Goal: Task Accomplishment & Management: Manage account settings

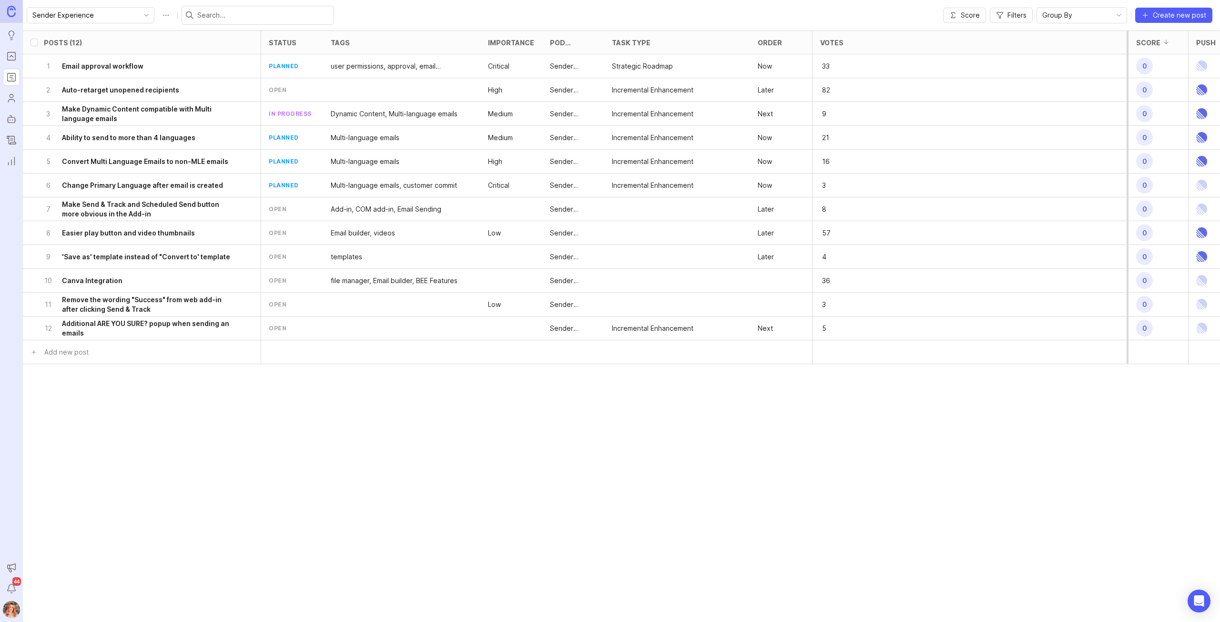
click at [5, 82] on link "Roadmaps" at bounding box center [11, 77] width 17 height 17
click at [11, 55] on icon "Portal" at bounding box center [11, 56] width 3 height 2
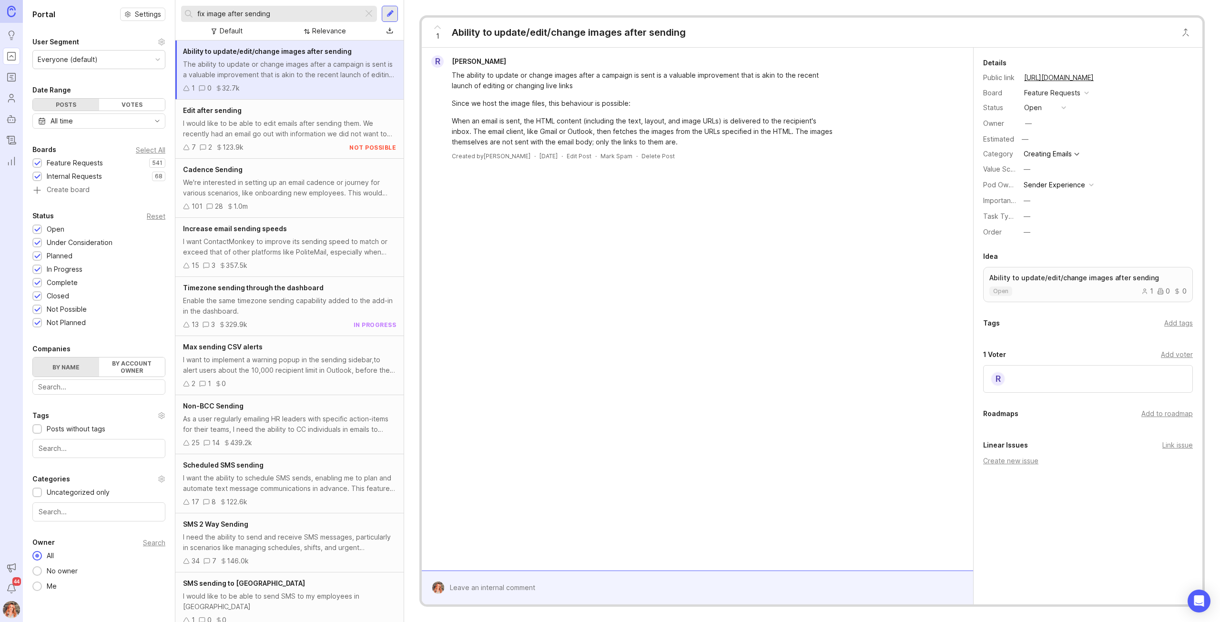
drag, startPoint x: 291, startPoint y: 15, endPoint x: 189, endPoint y: -1, distance: 103.2
click at [189, 0] on html "Ideas Portal Roadmaps Users Autopilot Changelog Reporting Announcements Notific…" at bounding box center [610, 311] width 1220 height 622
click at [277, 15] on input "fix image after sending" at bounding box center [278, 14] width 162 height 10
drag, startPoint x: 184, startPoint y: -21, endPoint x: 134, endPoint y: -29, distance: 50.5
click at [134, 0] on html "Ideas Portal Roadmaps Users Autopilot Changelog Reporting Announcements Notific…" at bounding box center [610, 311] width 1220 height 622
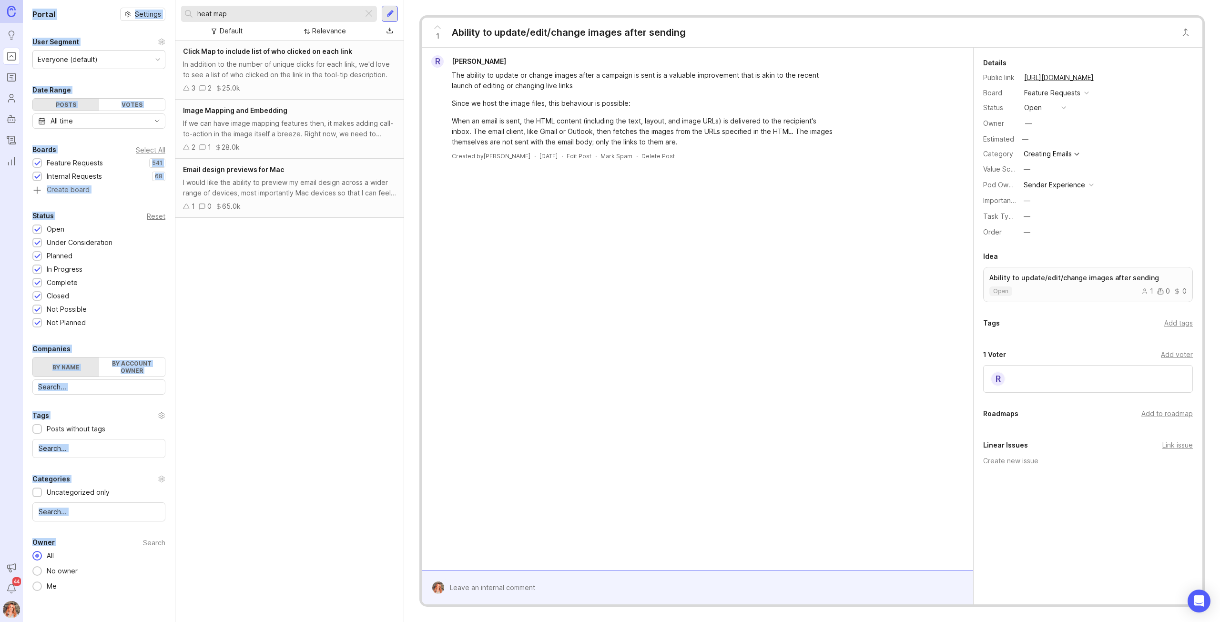
drag, startPoint x: 240, startPoint y: 8, endPoint x: 150, endPoint y: -5, distance: 90.4
click at [150, 0] on html "Ideas Portal Roadmaps Users Autopilot Changelog Reporting Announcements Notific…" at bounding box center [610, 311] width 1220 height 622
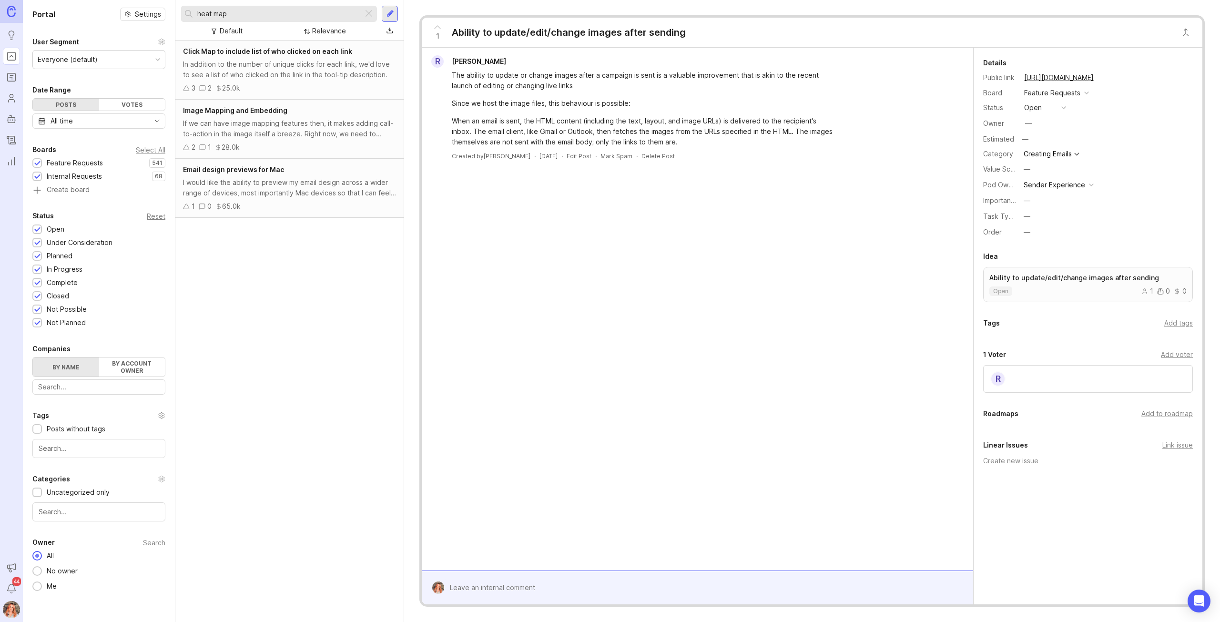
click at [244, 10] on input "heat map" at bounding box center [278, 14] width 162 height 10
drag, startPoint x: 242, startPoint y: 11, endPoint x: 191, endPoint y: 17, distance: 51.4
click at [191, 17] on div "heat map" at bounding box center [272, 14] width 182 height 16
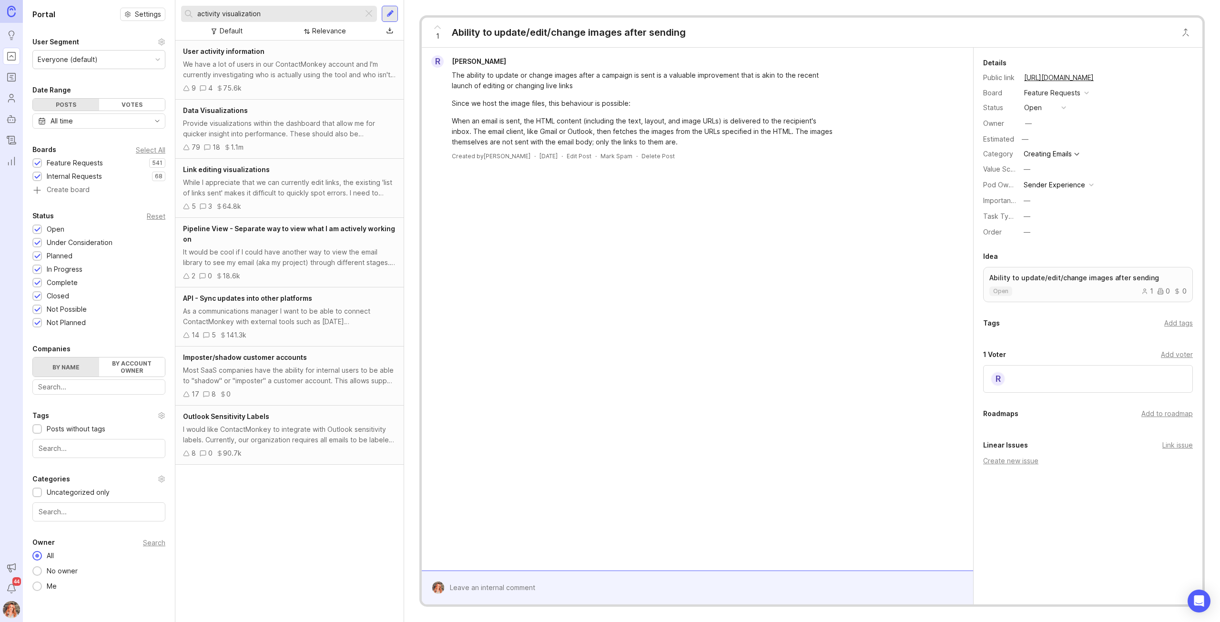
drag, startPoint x: 281, startPoint y: 11, endPoint x: 100, endPoint y: 11, distance: 180.6
click at [100, 11] on div "Portal Settings User Segment Everyone (default) Date Range Posts Votes All time…" at bounding box center [621, 311] width 1197 height 622
type input "v"
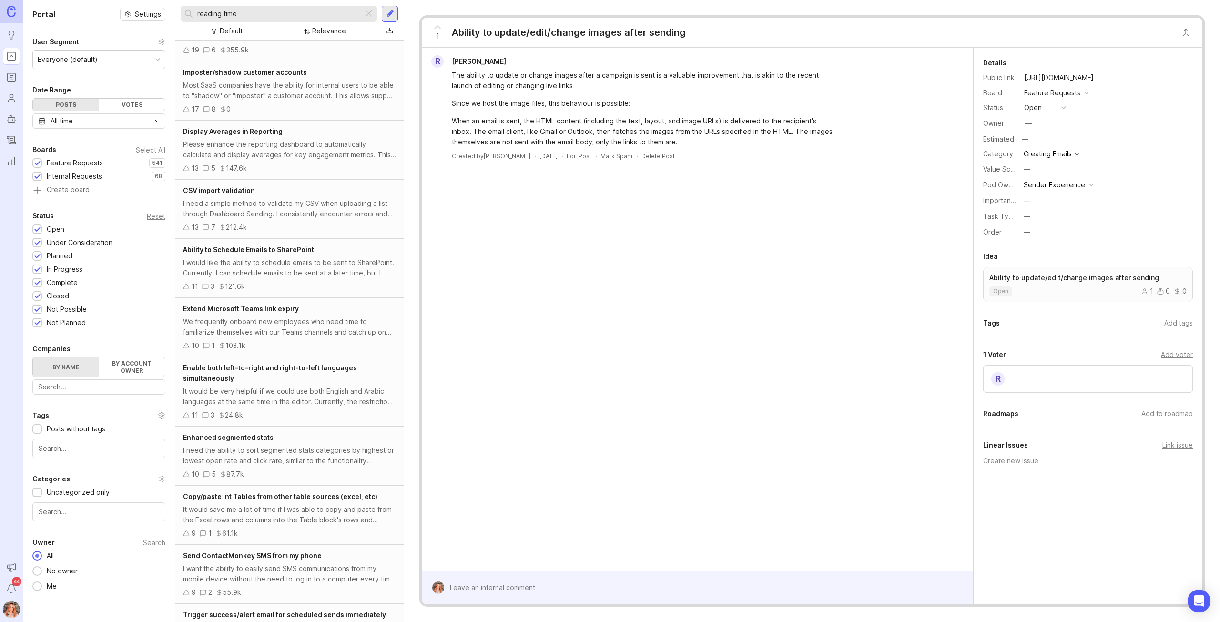
scroll to position [1953, 0]
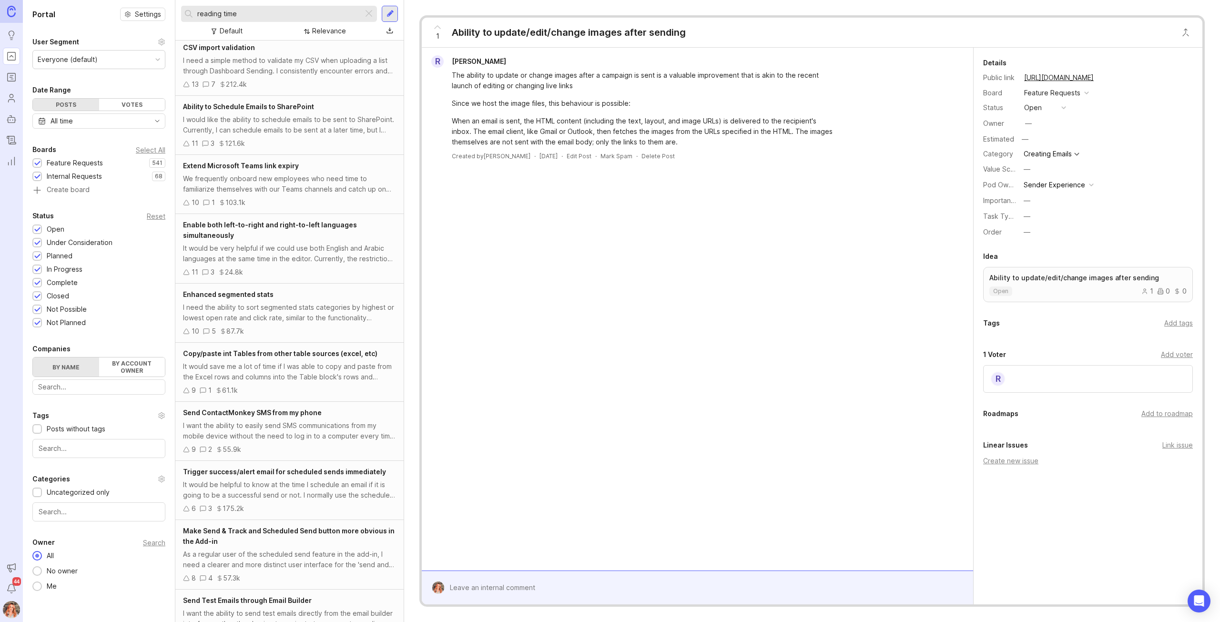
drag, startPoint x: 221, startPoint y: 14, endPoint x: 263, endPoint y: 12, distance: 42.9
click at [263, 12] on input "reading time" at bounding box center [278, 14] width 162 height 10
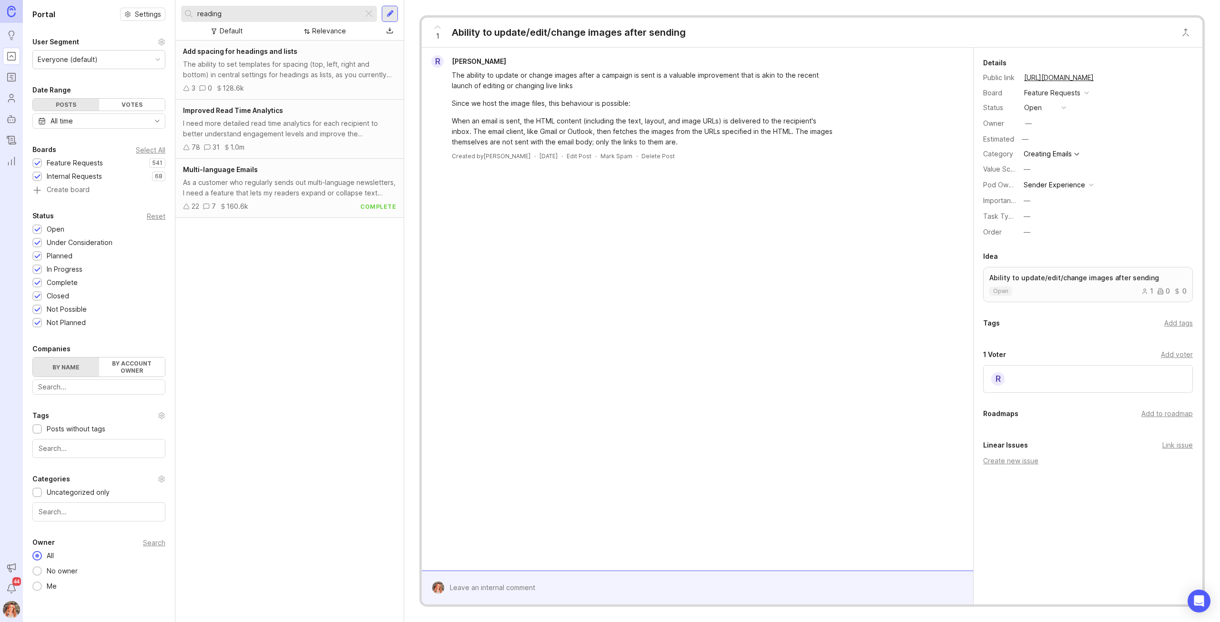
click at [226, 14] on input "reading" at bounding box center [278, 14] width 162 height 10
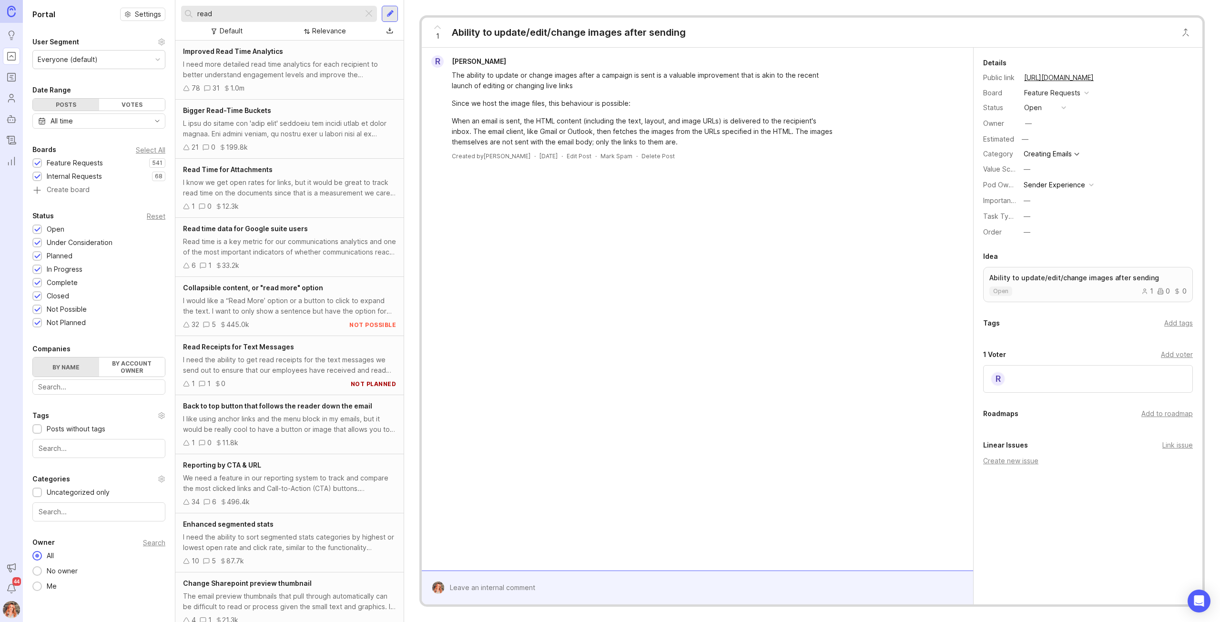
click at [287, 60] on div "I need more detailed read time analytics for each recipient to better understan…" at bounding box center [289, 69] width 213 height 21
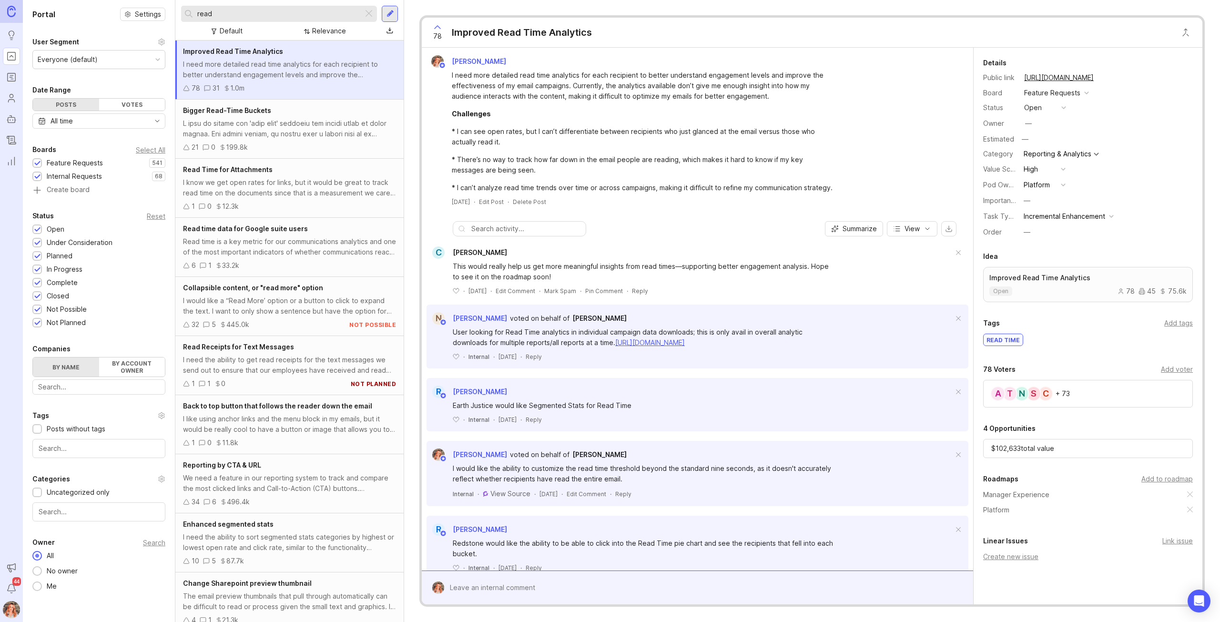
click at [314, 145] on div "21 0 199.8k" at bounding box center [289, 147] width 213 height 10
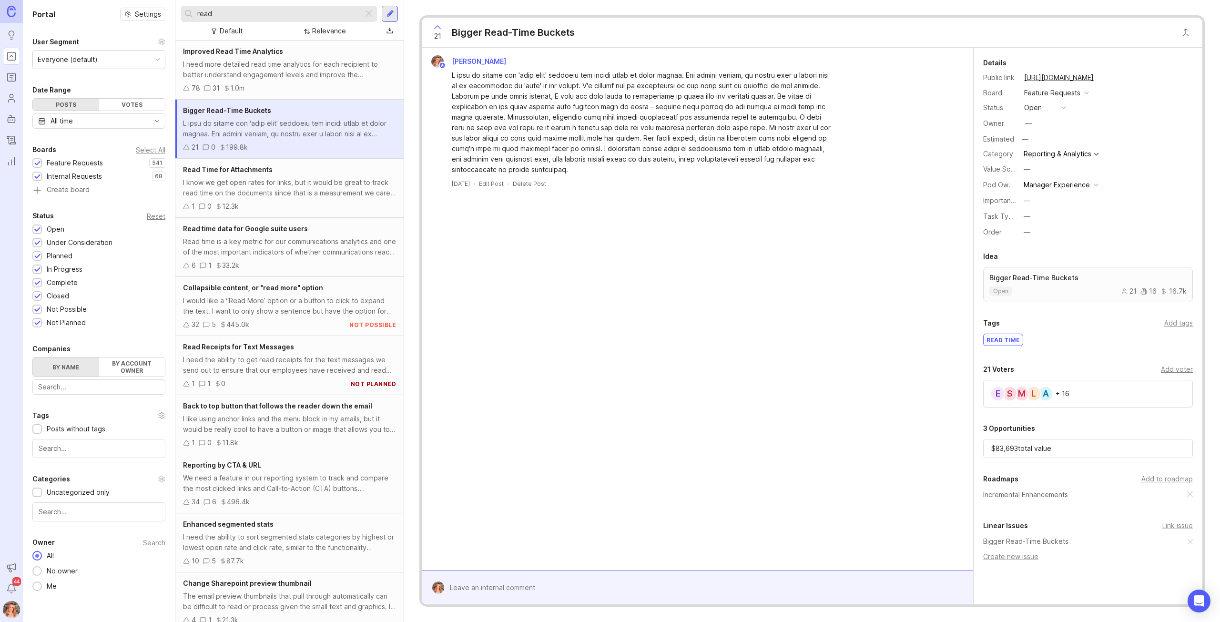
drag, startPoint x: 222, startPoint y: 15, endPoint x: 184, endPoint y: 4, distance: 39.2
click at [184, 4] on div "read Default Relevance" at bounding box center [289, 20] width 228 height 40
type input "time on area"
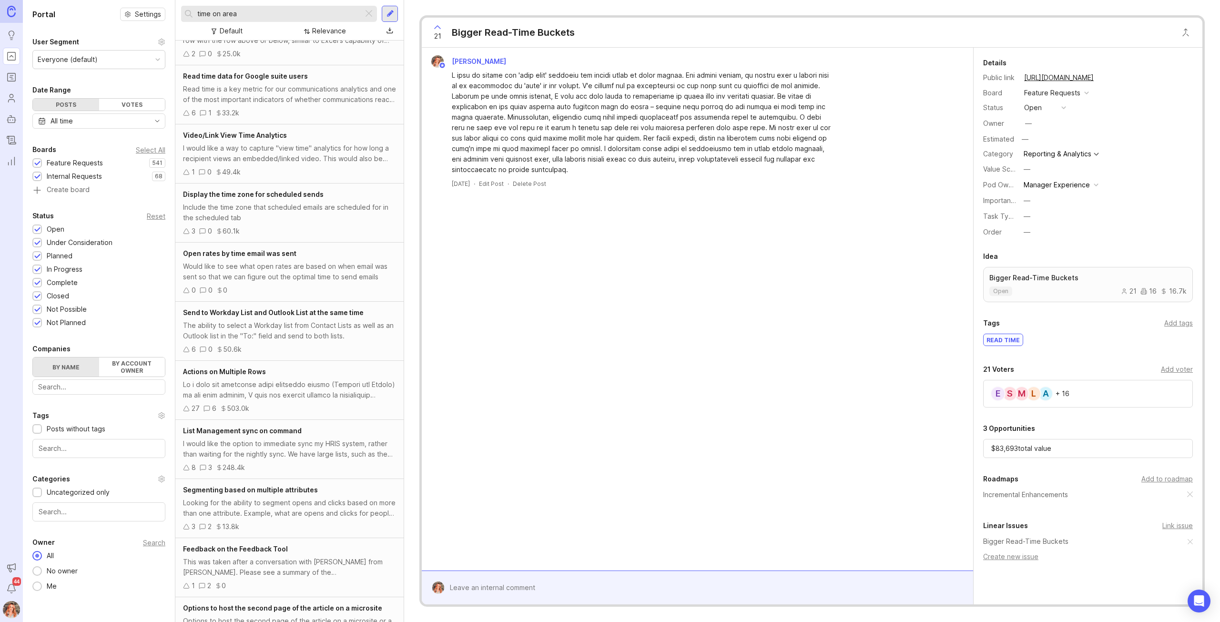
scroll to position [461, 0]
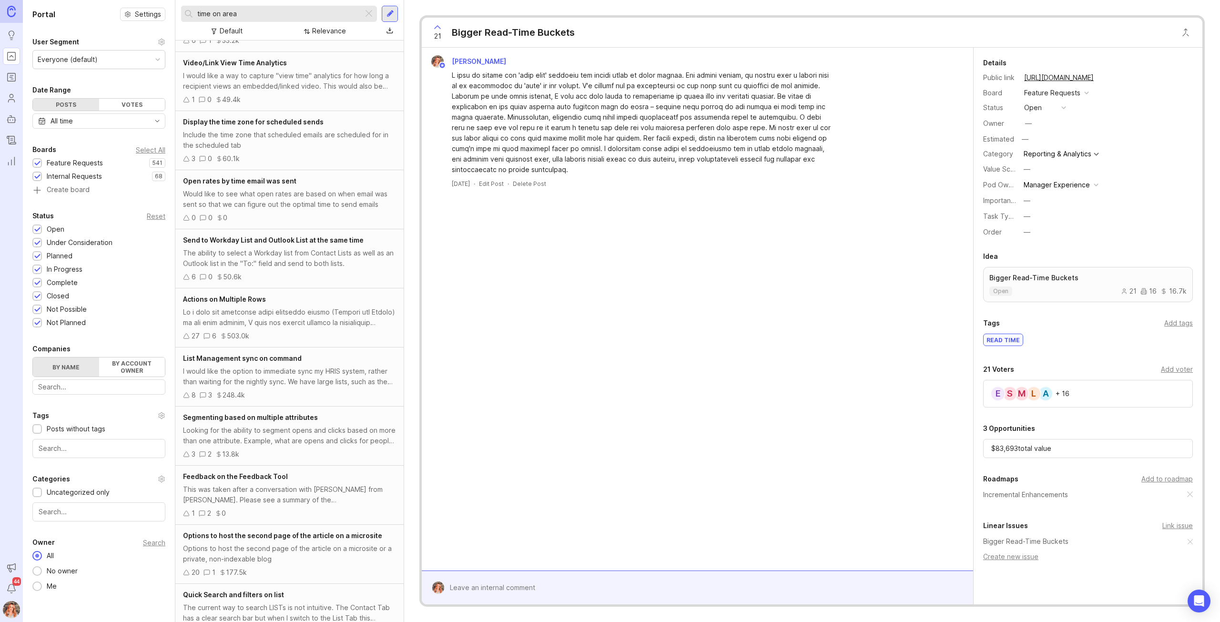
click at [300, 497] on div "This was taken after a conversation with [PERSON_NAME] from [PERSON_NAME]. Plea…" at bounding box center [289, 494] width 213 height 21
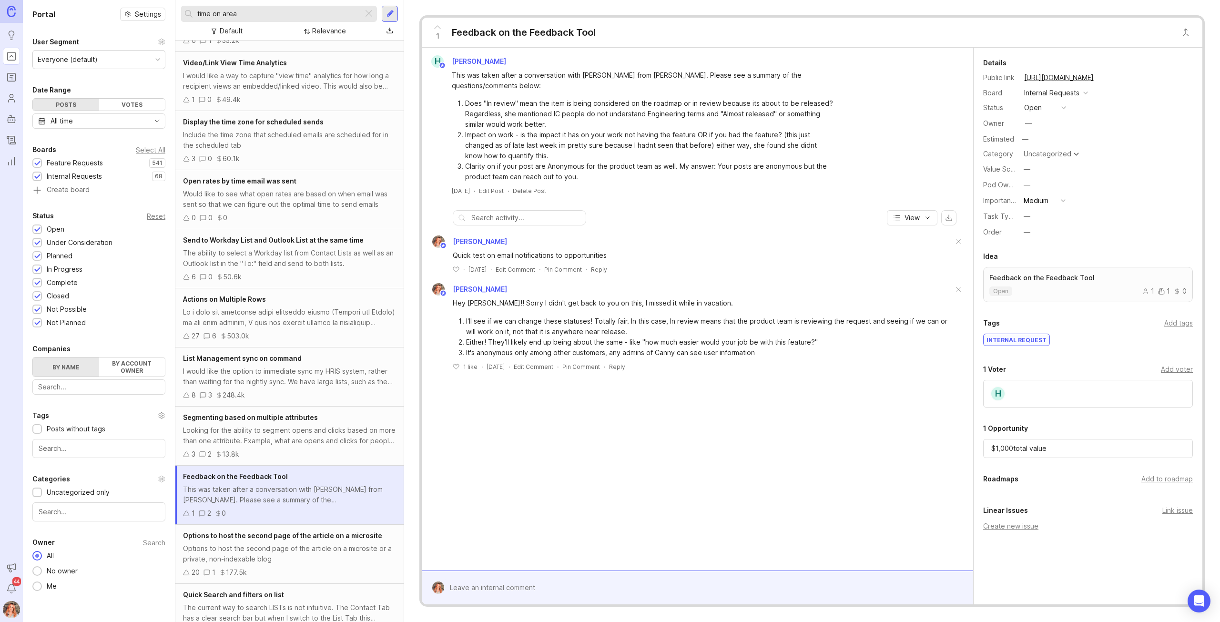
click at [1061, 107] on button "open" at bounding box center [1045, 107] width 48 height 12
click at [1047, 243] on div "not planned" at bounding box center [1049, 247] width 46 height 8
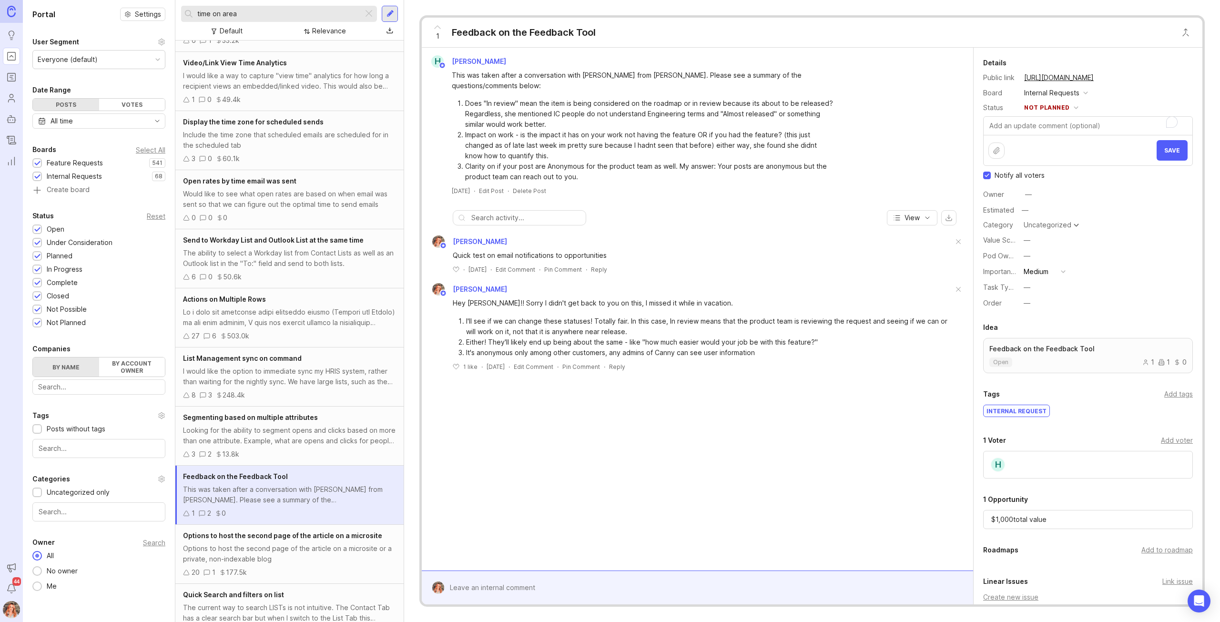
click at [987, 172] on input "Notify all voters" at bounding box center [987, 176] width 8 height 8
checkbox input "false"
click at [1171, 147] on span "Save" at bounding box center [1172, 150] width 16 height 7
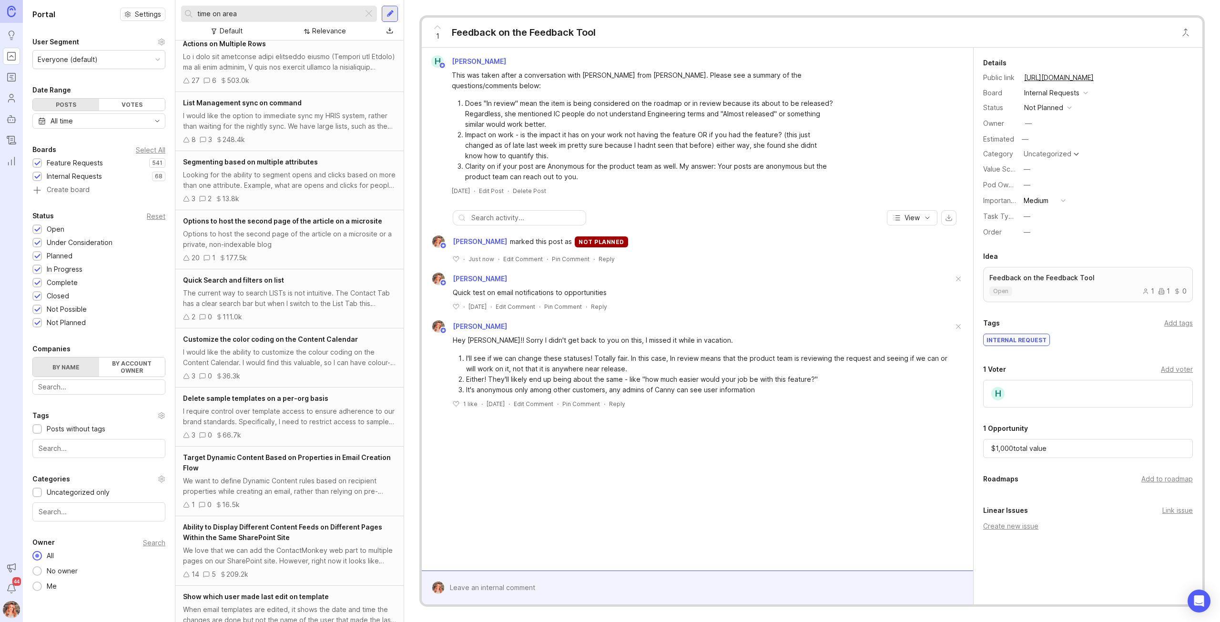
scroll to position [764, 0]
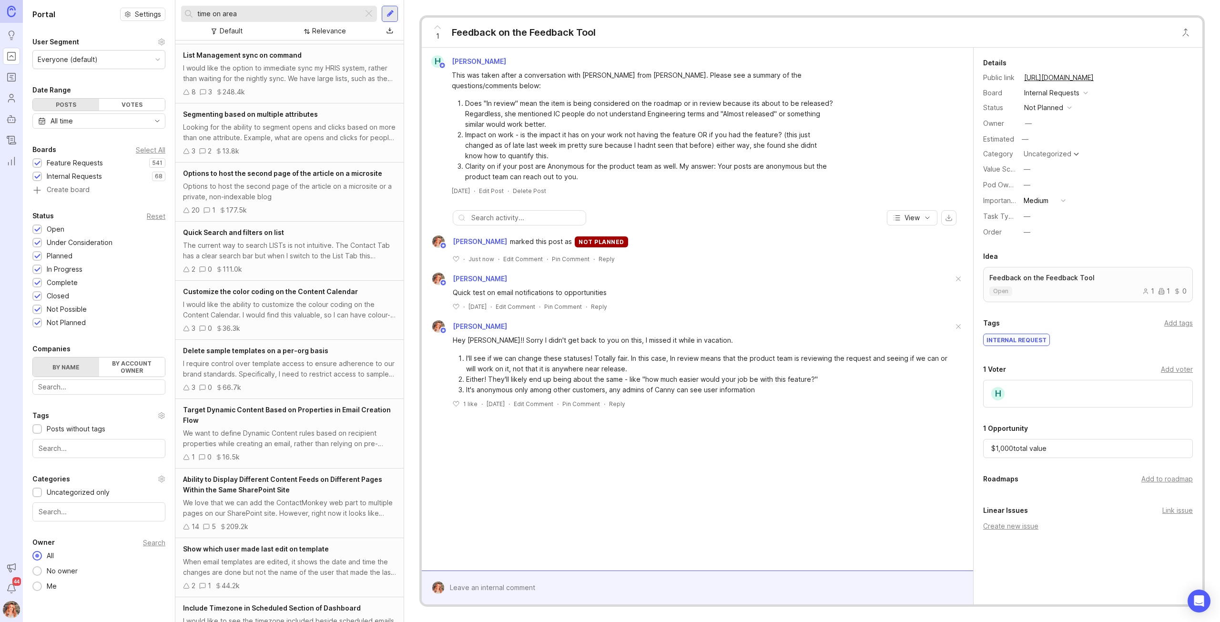
drag, startPoint x: 235, startPoint y: 16, endPoint x: 139, endPoint y: 24, distance: 97.0
click at [139, 24] on div "Portal Settings User Segment Everyone (default) Date Range Posts Votes All time…" at bounding box center [621, 311] width 1197 height 622
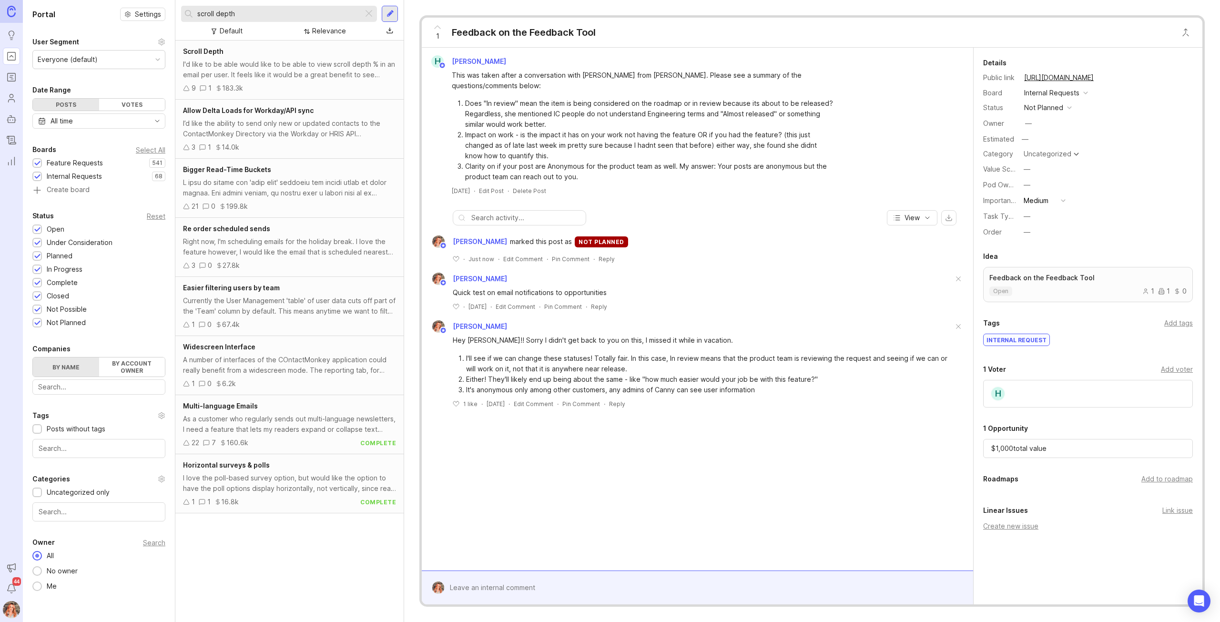
click at [268, 62] on div "I'd like to be able would like to be able to view scroll depth % in an email pe…" at bounding box center [289, 69] width 213 height 21
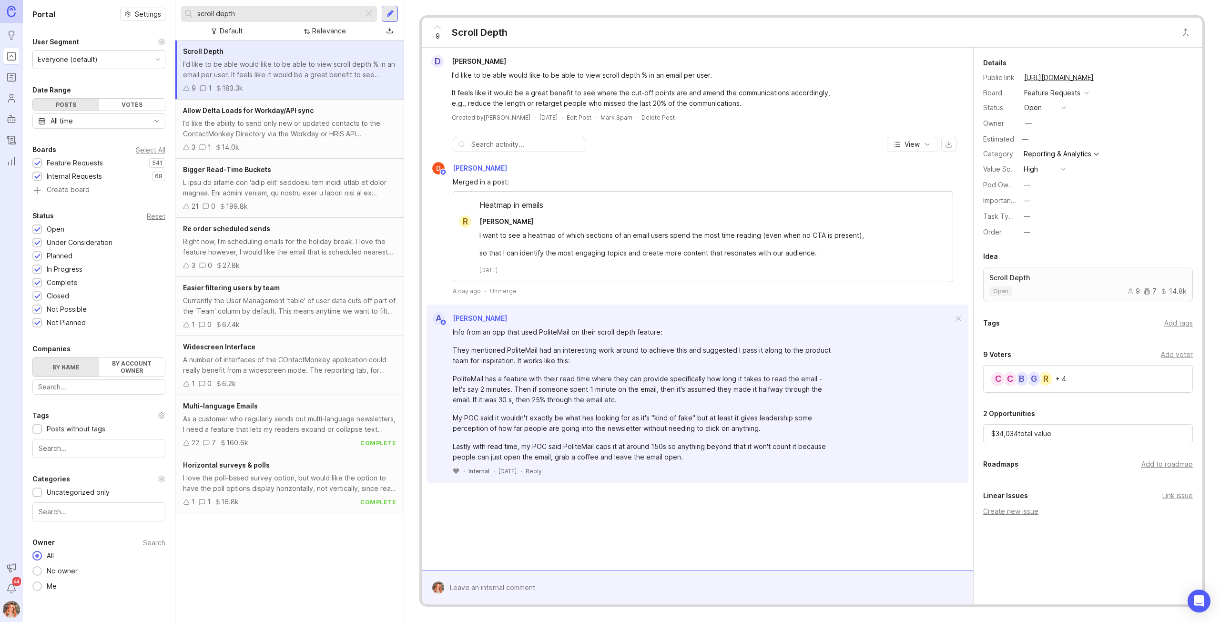
click at [454, 471] on icon at bounding box center [456, 471] width 7 height 6
click at [256, 17] on input "scroll depth" at bounding box center [278, 14] width 162 height 10
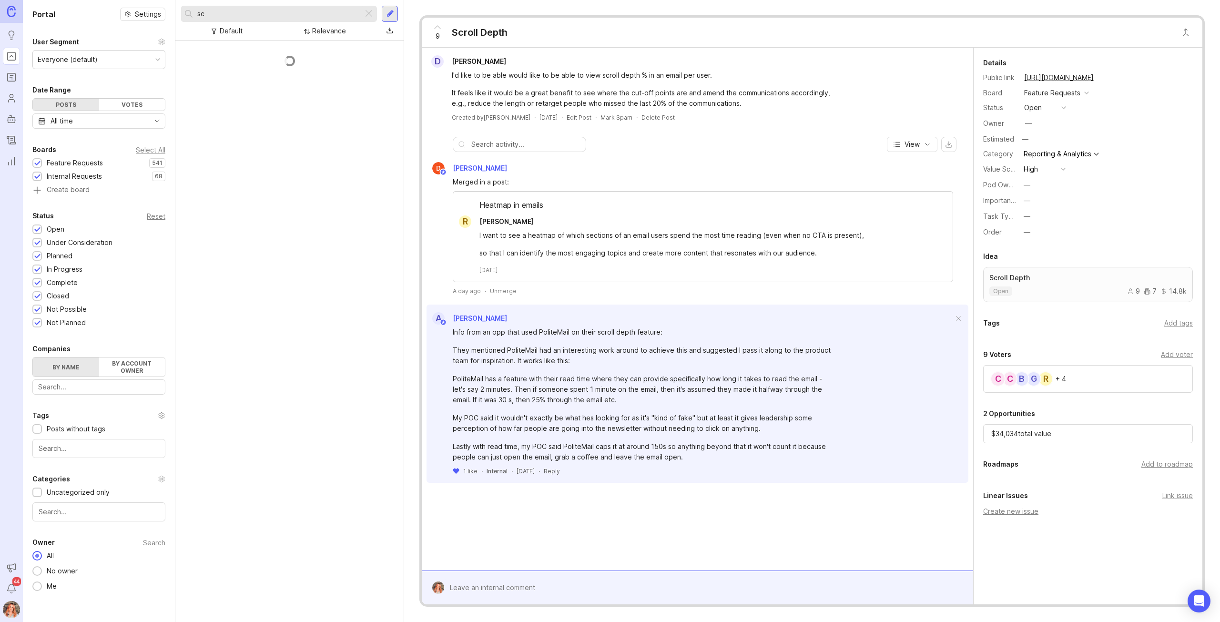
type input "s"
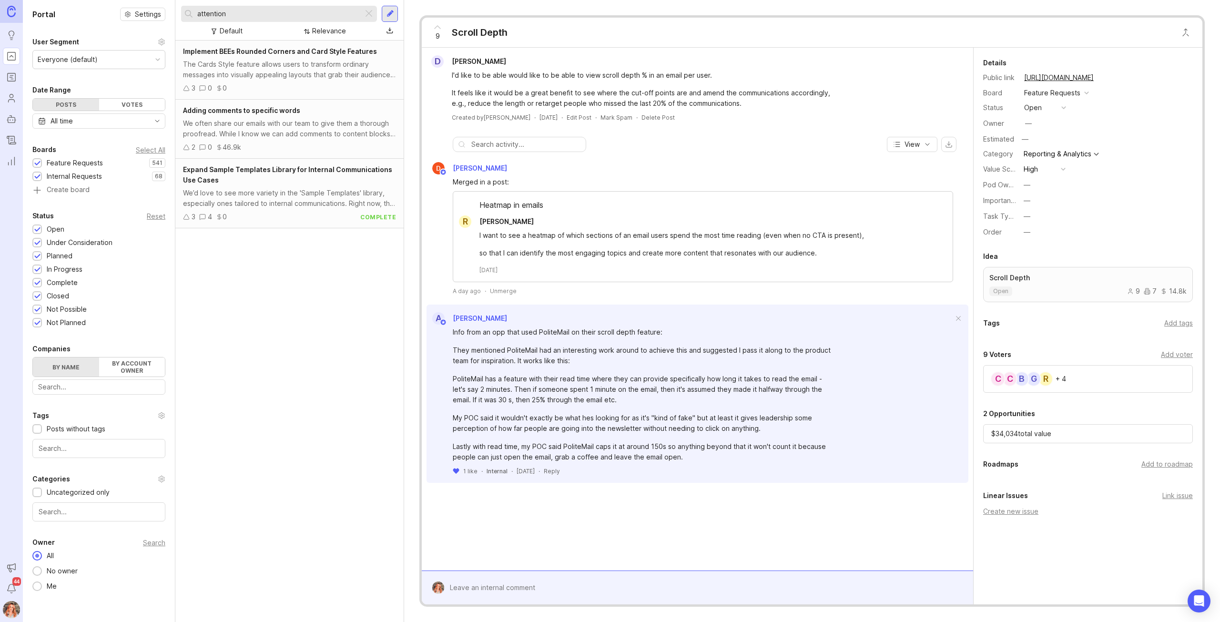
type input "attention"
click at [218, 67] on div "The Cards Style feature allows users to transform ordinary messages into visual…" at bounding box center [289, 69] width 213 height 21
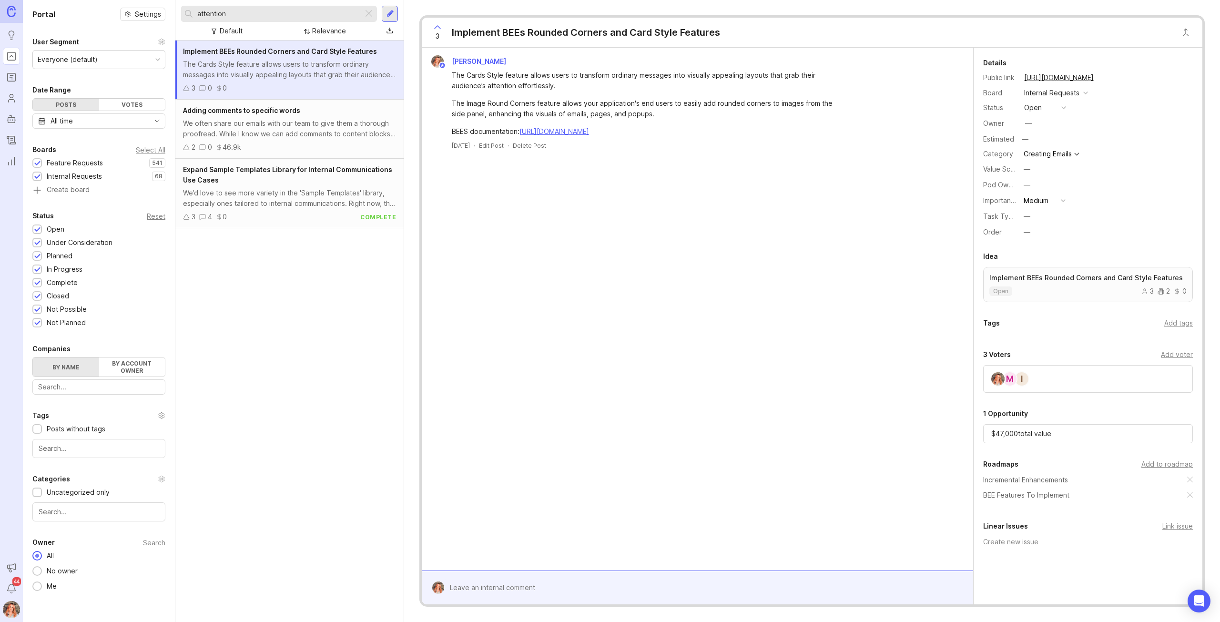
click at [1160, 459] on div "Add to roadmap" at bounding box center [1166, 464] width 51 height 10
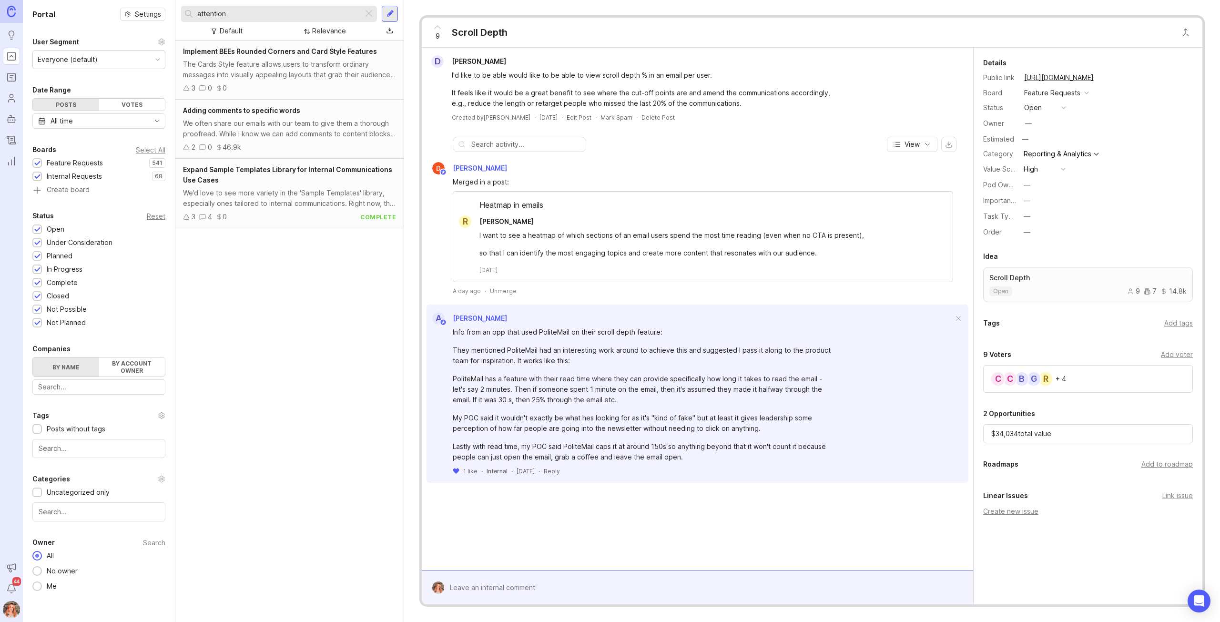
drag, startPoint x: 224, startPoint y: 15, endPoint x: 121, endPoint y: -5, distance: 105.4
click at [121, 0] on html "Ideas Portal Roadmaps Users Autopilot Changelog Reporting Announcements Notific…" at bounding box center [610, 311] width 1220 height 622
